Goal: Task Accomplishment & Management: Use online tool/utility

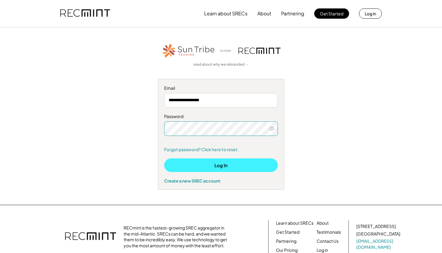
click at [215, 164] on button "Log In" at bounding box center [221, 165] width 114 height 14
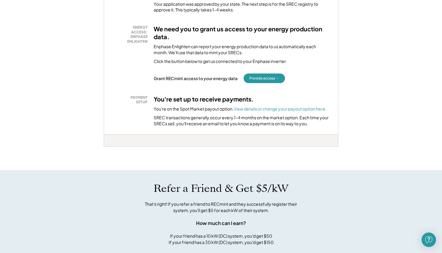
scroll to position [146, 0]
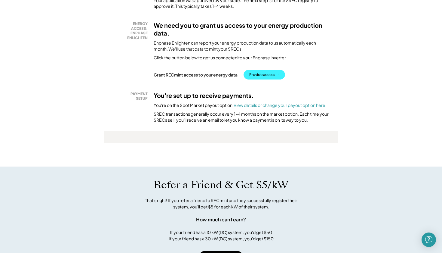
click at [267, 74] on button "Provide access →" at bounding box center [265, 75] width 42 height 10
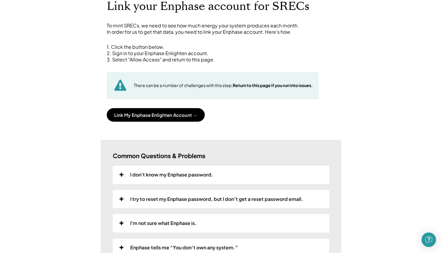
scroll to position [47, 0]
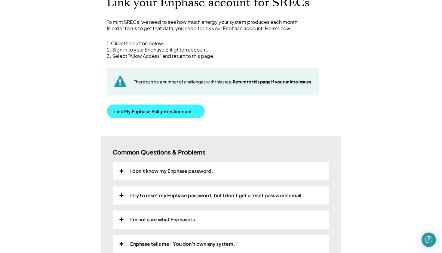
click at [187, 111] on button "Link My Enphase Enlighten Account →" at bounding box center [156, 111] width 98 height 14
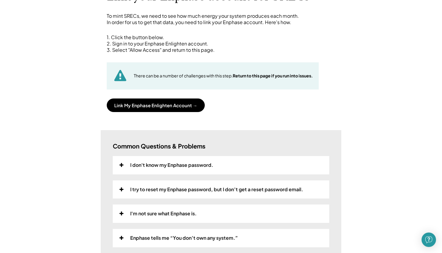
scroll to position [55, 0]
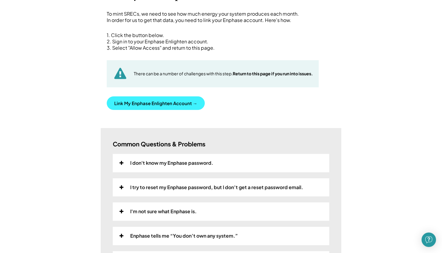
click at [166, 103] on button "Link My Enphase Enlighten Account →" at bounding box center [156, 103] width 98 height 14
